Goal: Ask a question

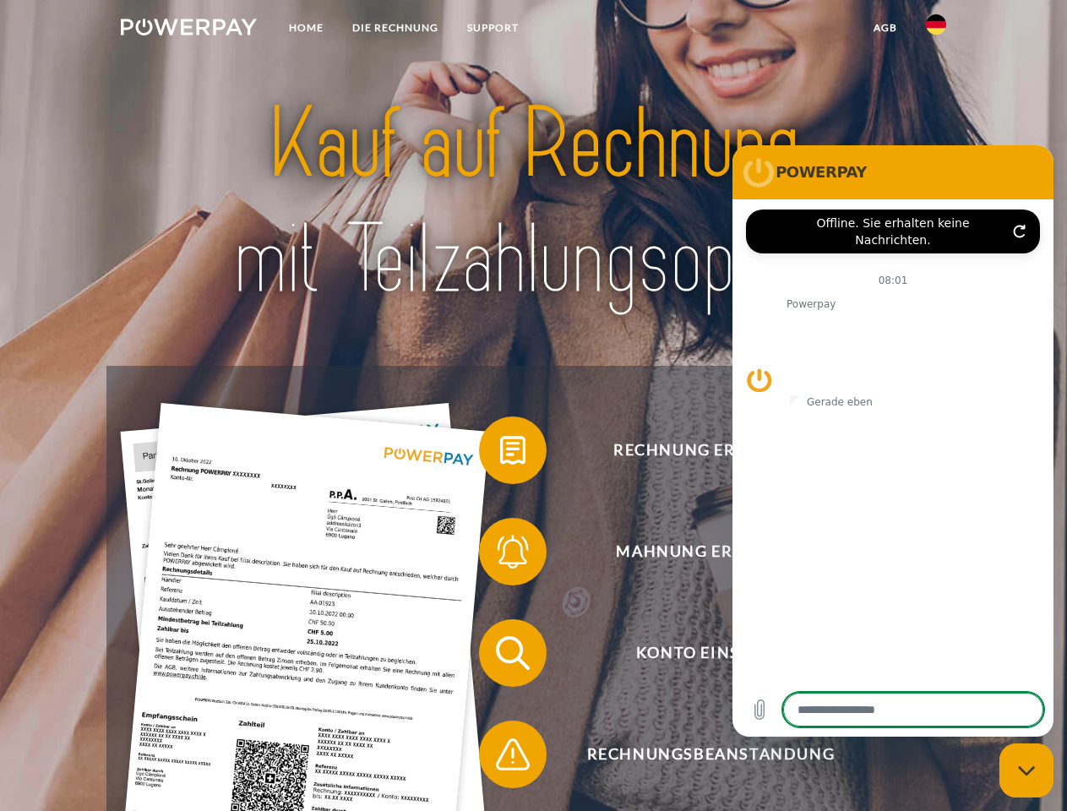
click at [188, 30] on img at bounding box center [189, 27] width 136 height 17
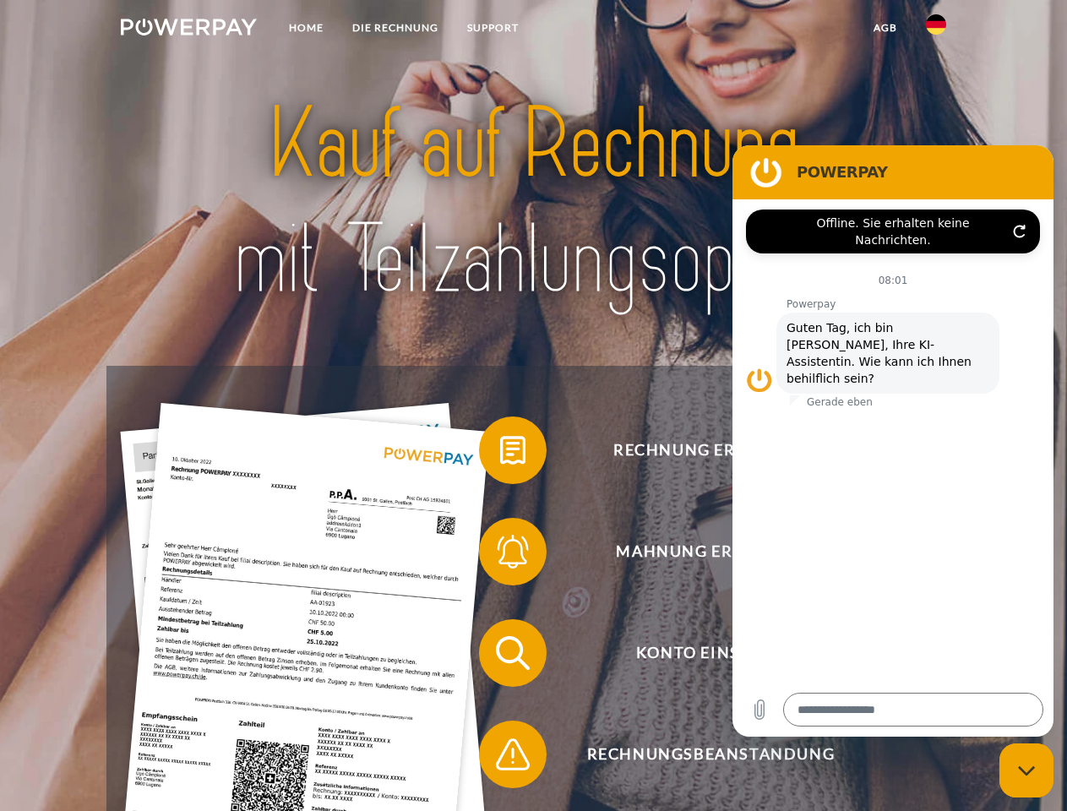
click at [936, 30] on img at bounding box center [936, 24] width 20 height 20
click at [885, 28] on link "agb" at bounding box center [886, 28] width 52 height 30
click at [500, 454] on span at bounding box center [487, 450] width 85 height 85
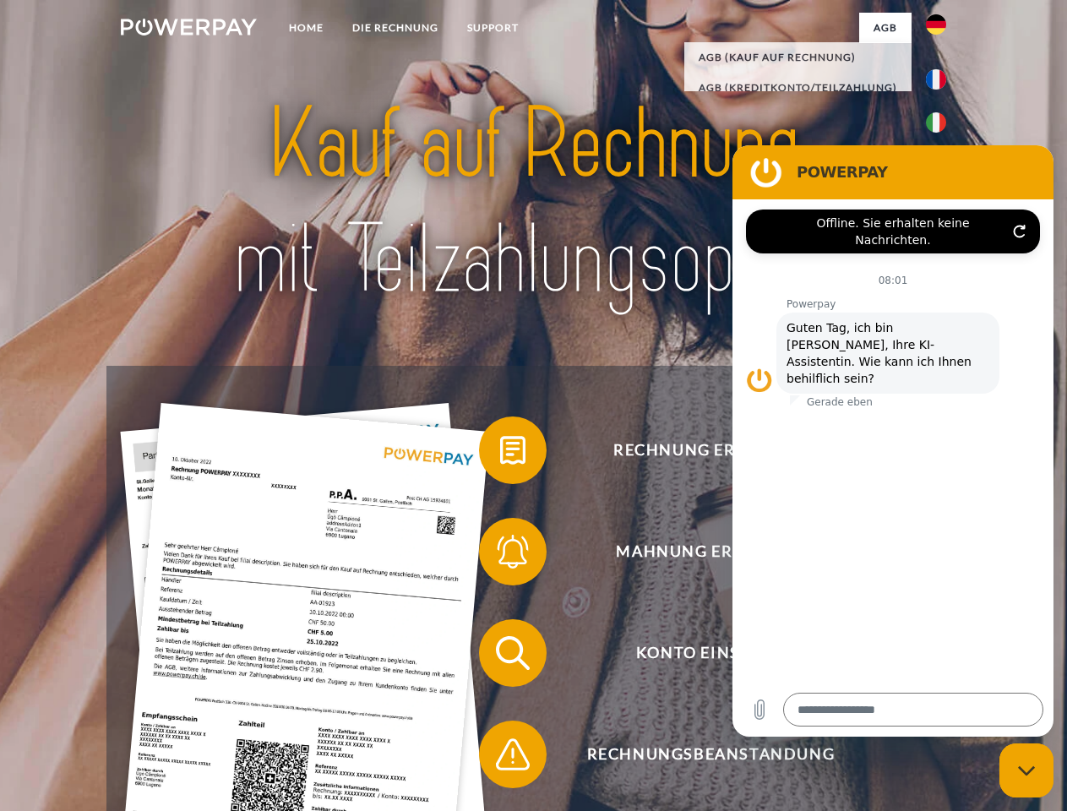
click at [500, 555] on span at bounding box center [487, 552] width 85 height 85
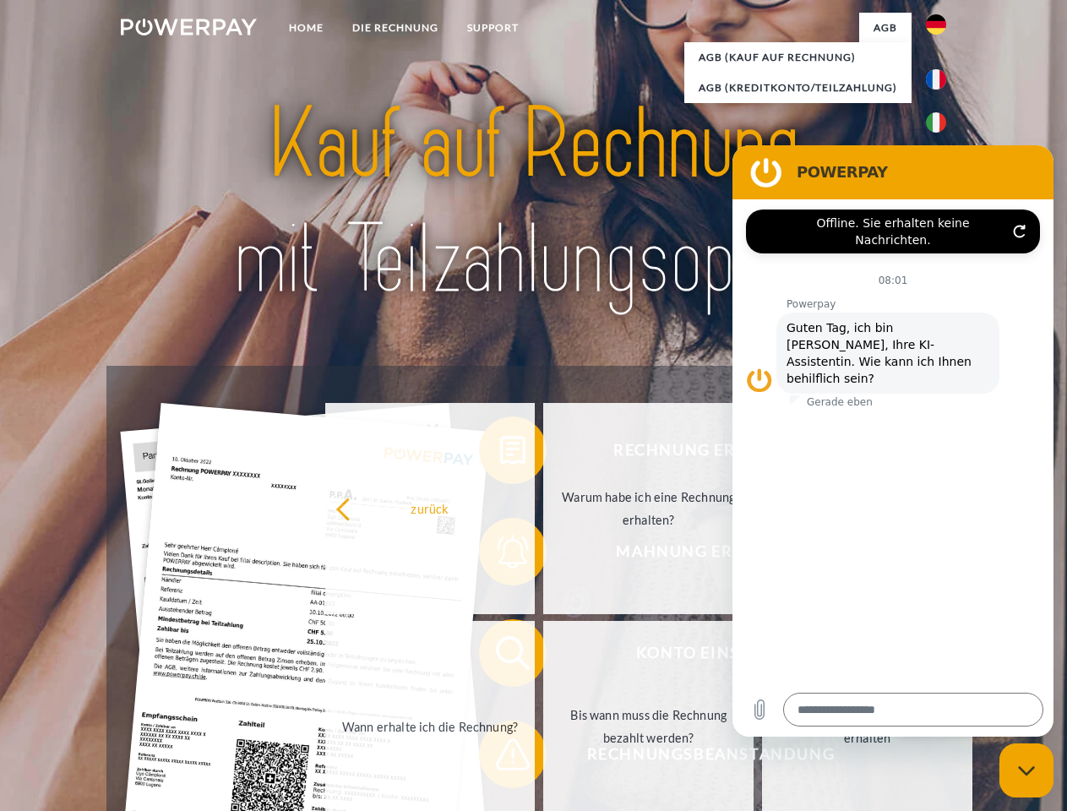
click at [543, 657] on link "Bis wann muss die Rechnung bezahlt werden?" at bounding box center [648, 726] width 210 height 211
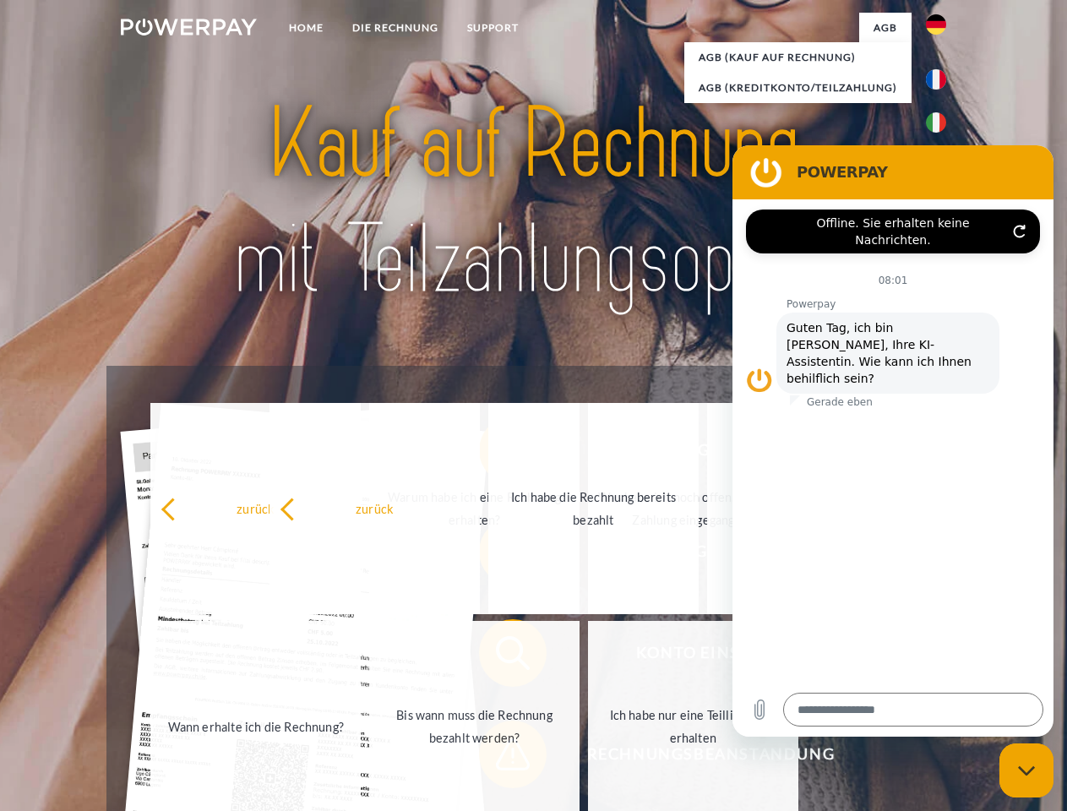
click at [500, 758] on span at bounding box center [487, 755] width 85 height 85
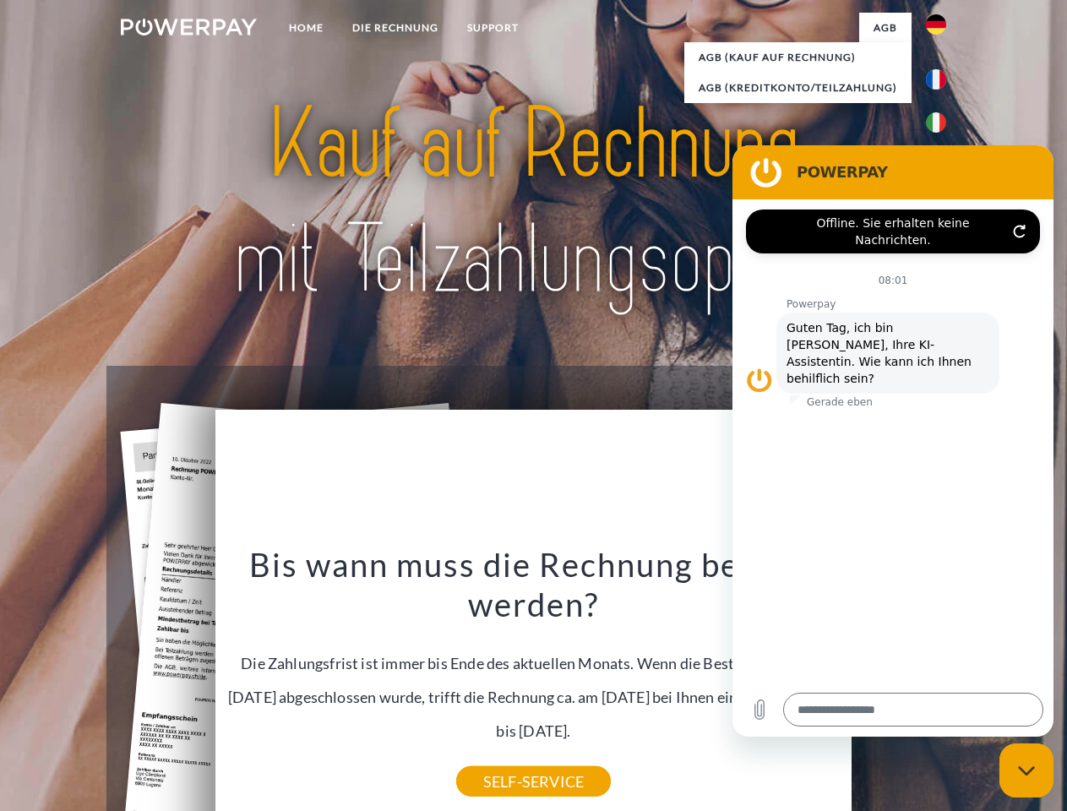
click at [1027, 771] on icon "Messaging-Fenster schließen" at bounding box center [1027, 771] width 18 height 11
type textarea "*"
